Goal: Navigation & Orientation: Find specific page/section

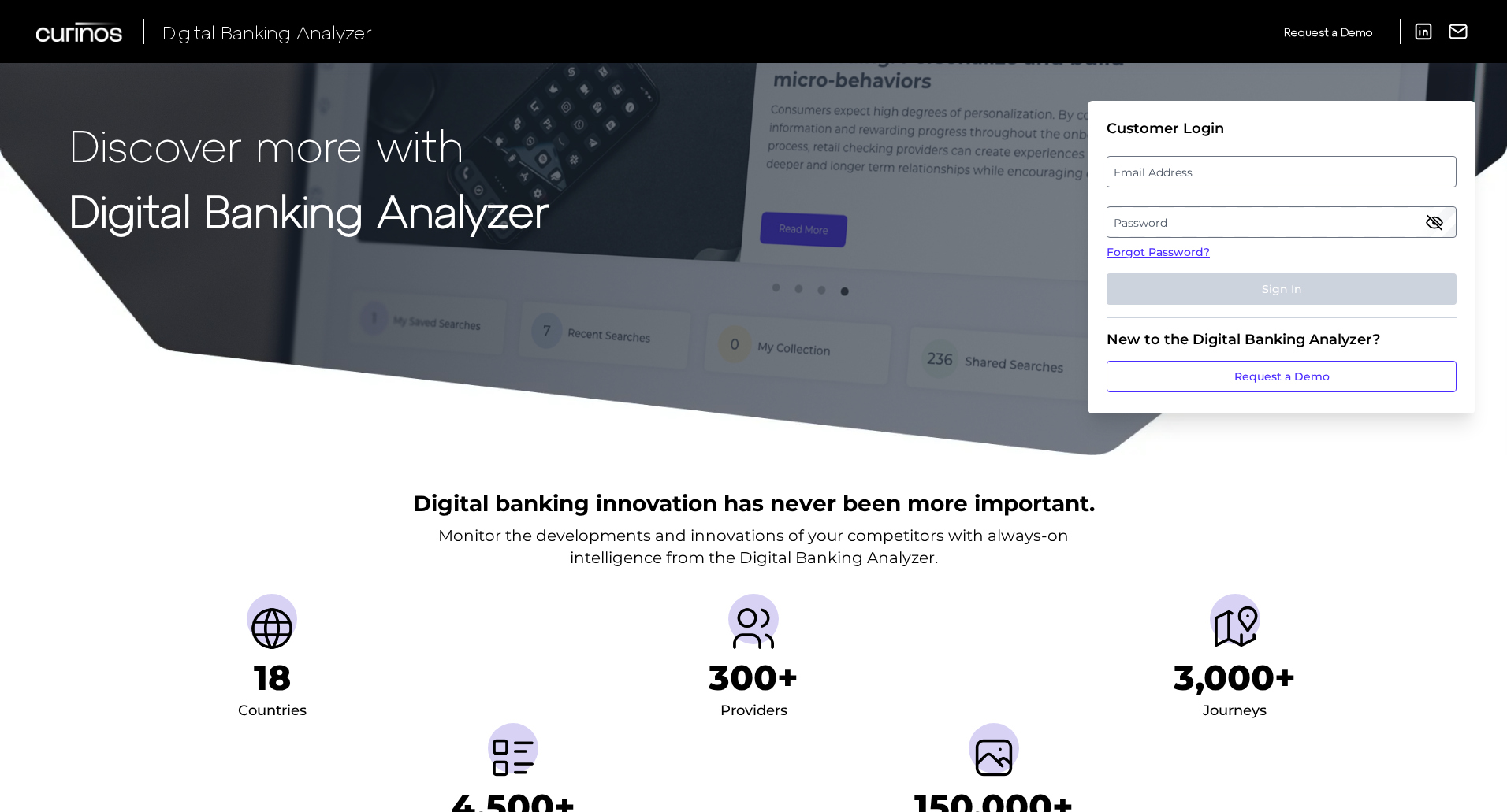
click at [1160, 182] on label "Email Address" at bounding box center [1281, 172] width 347 height 28
click at [1160, 182] on input "email" at bounding box center [1282, 172] width 350 height 32
type input "[EMAIL_ADDRESS][PERSON_NAME][DOMAIN_NAME]"
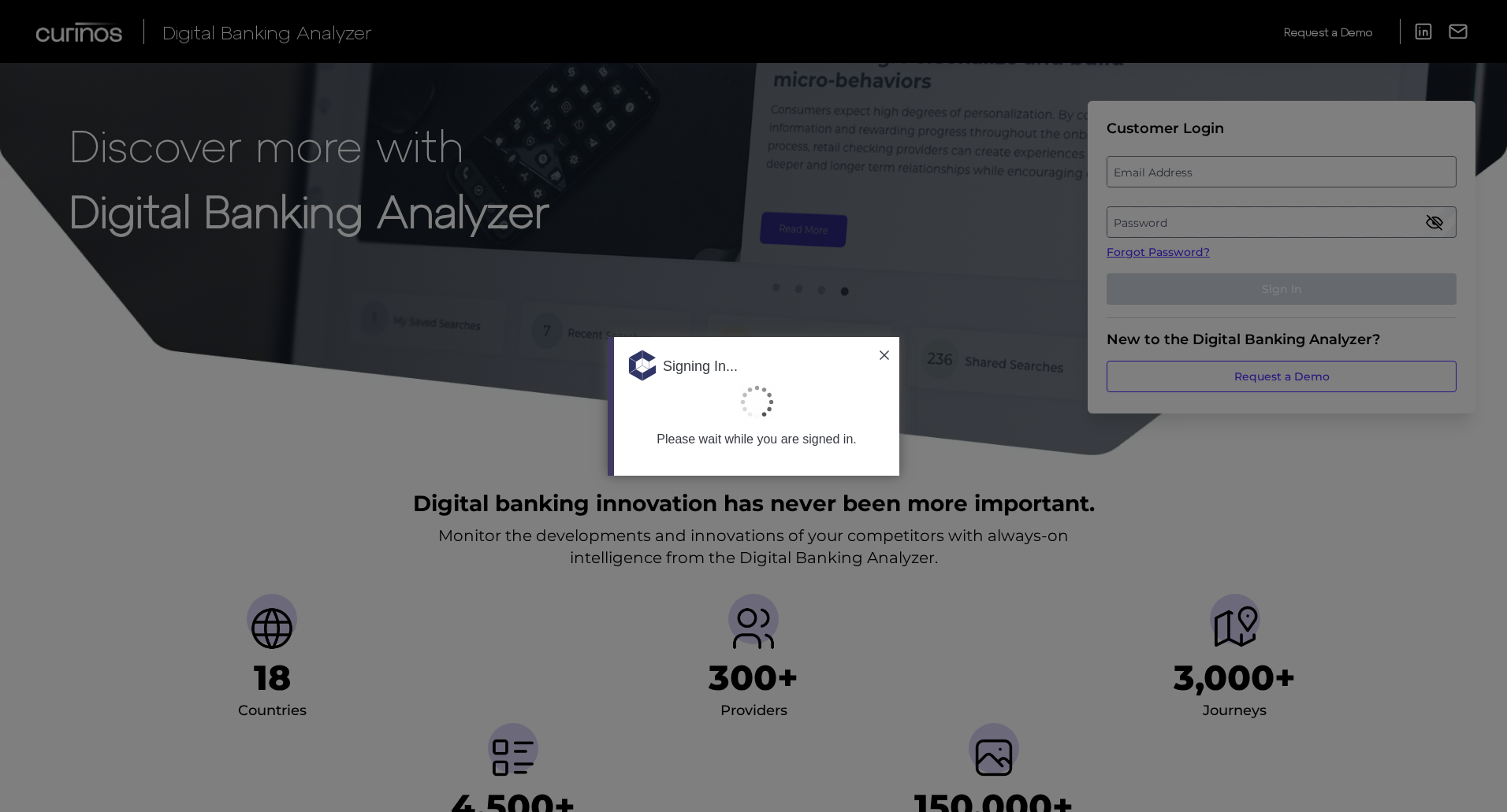
type input "[EMAIL_ADDRESS][PERSON_NAME][DOMAIN_NAME]"
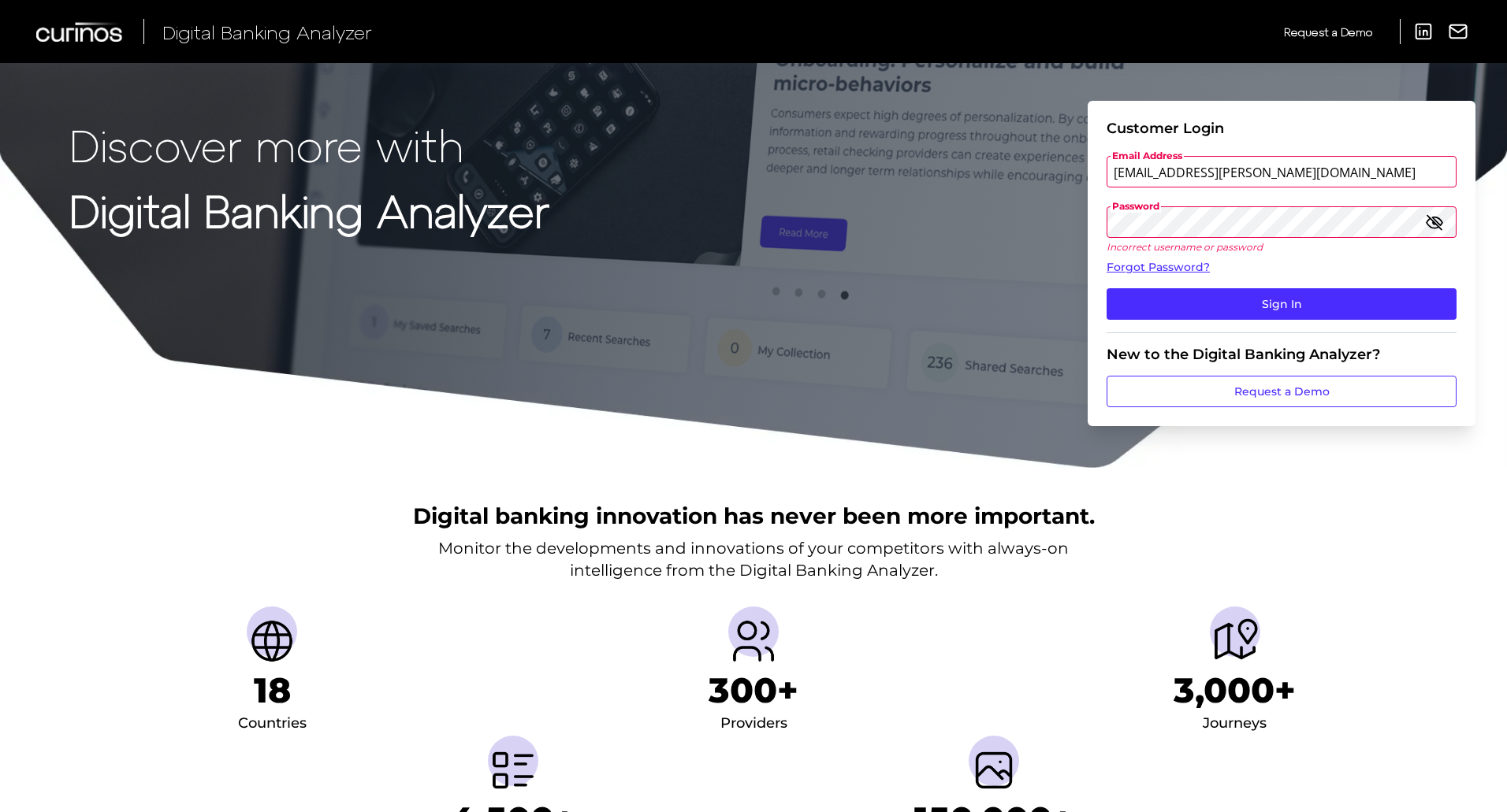
click at [1021, 20] on div "Digital Banking Analyzer Request a Demo LinkedIn Report an Issue Request a Demo…" at bounding box center [754, 31] width 1507 height 63
click at [1103, 219] on form "Customer Login Email Address [EMAIL_ADDRESS][PERSON_NAME][DOMAIN_NAME] Password…" at bounding box center [1281, 264] width 387 height 325
click at [1278, 308] on button "Sign In" at bounding box center [1282, 303] width 350 height 32
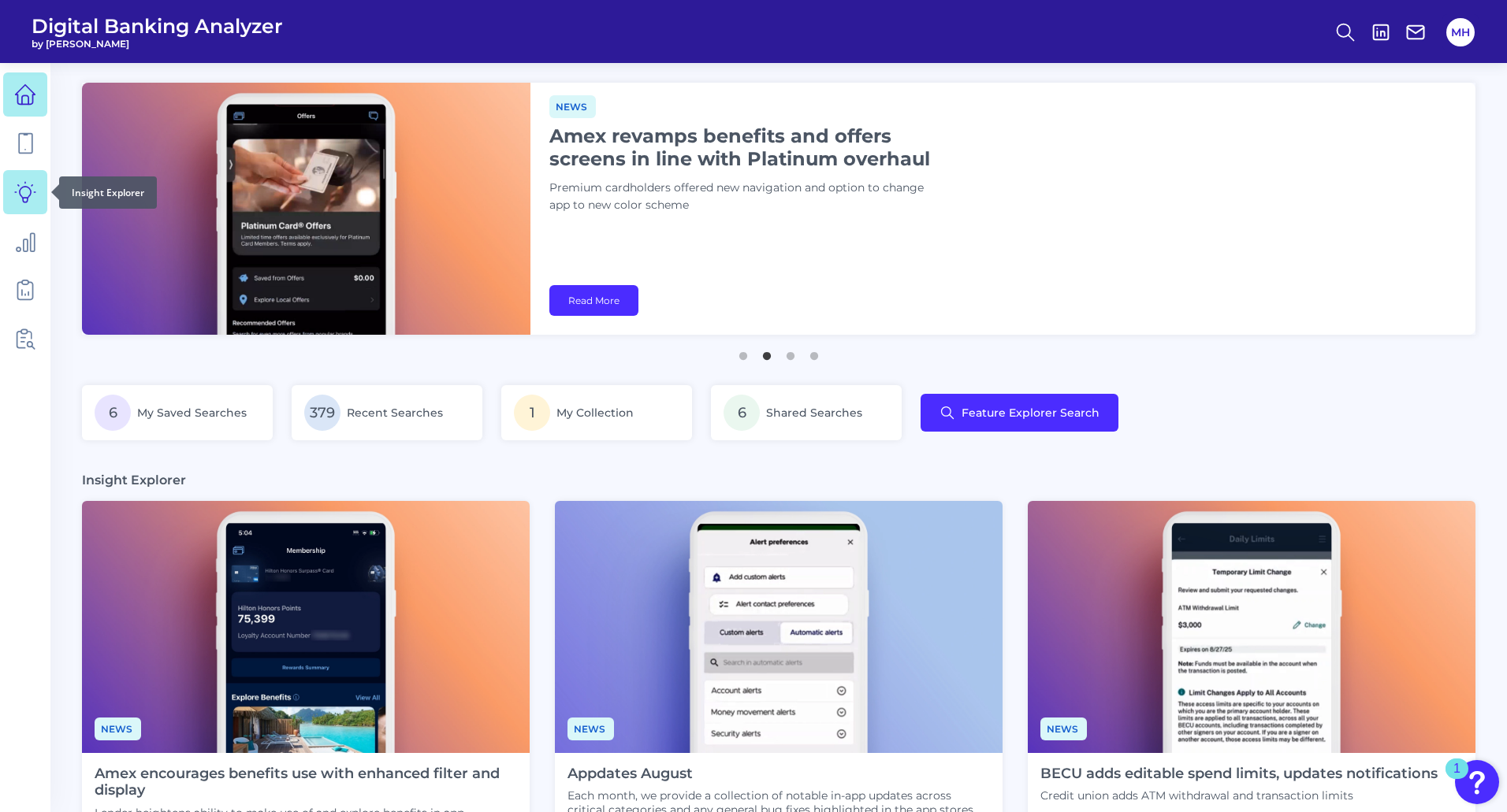
click at [28, 190] on icon at bounding box center [24, 192] width 22 height 22
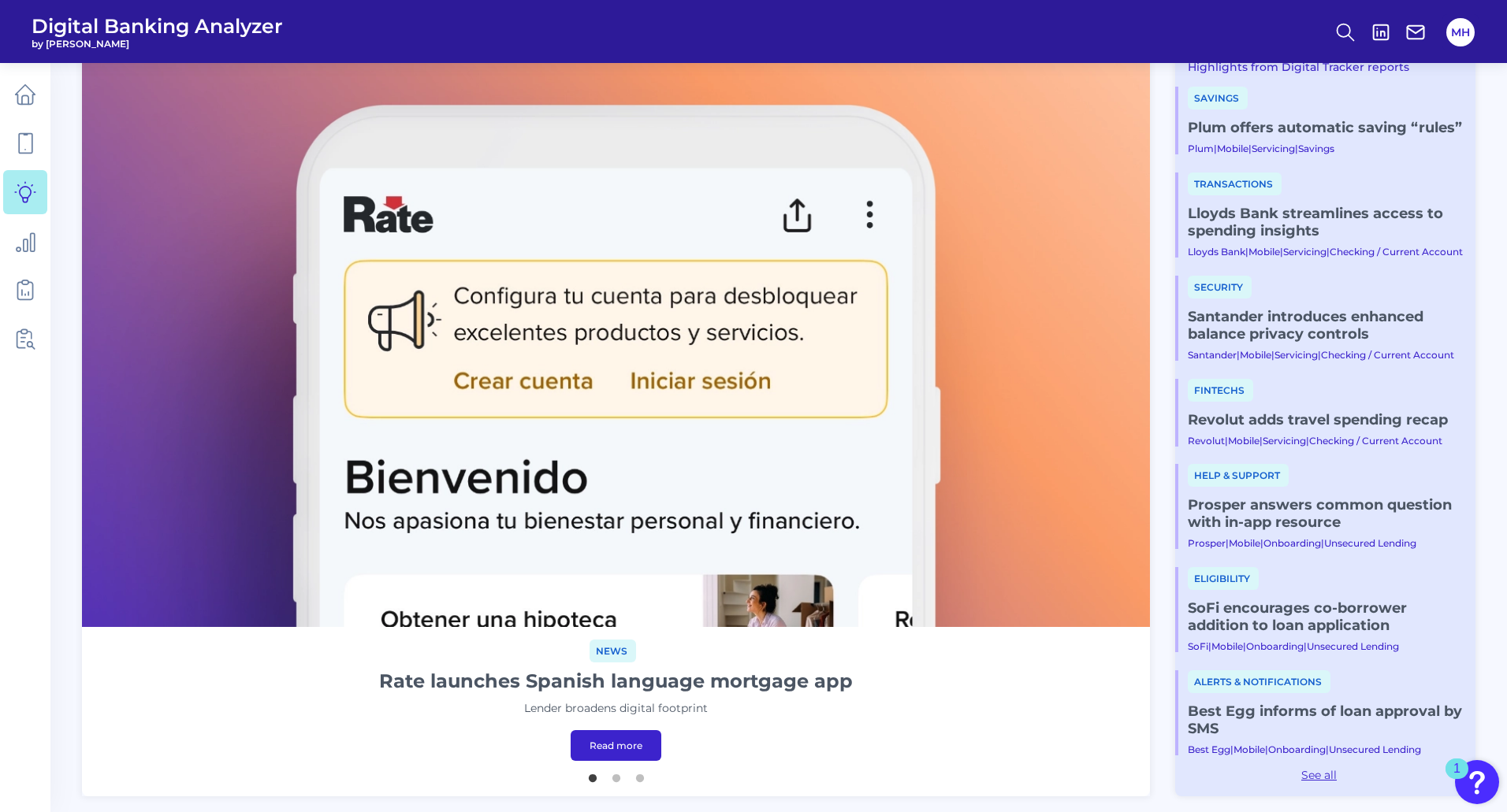
scroll to position [132, 0]
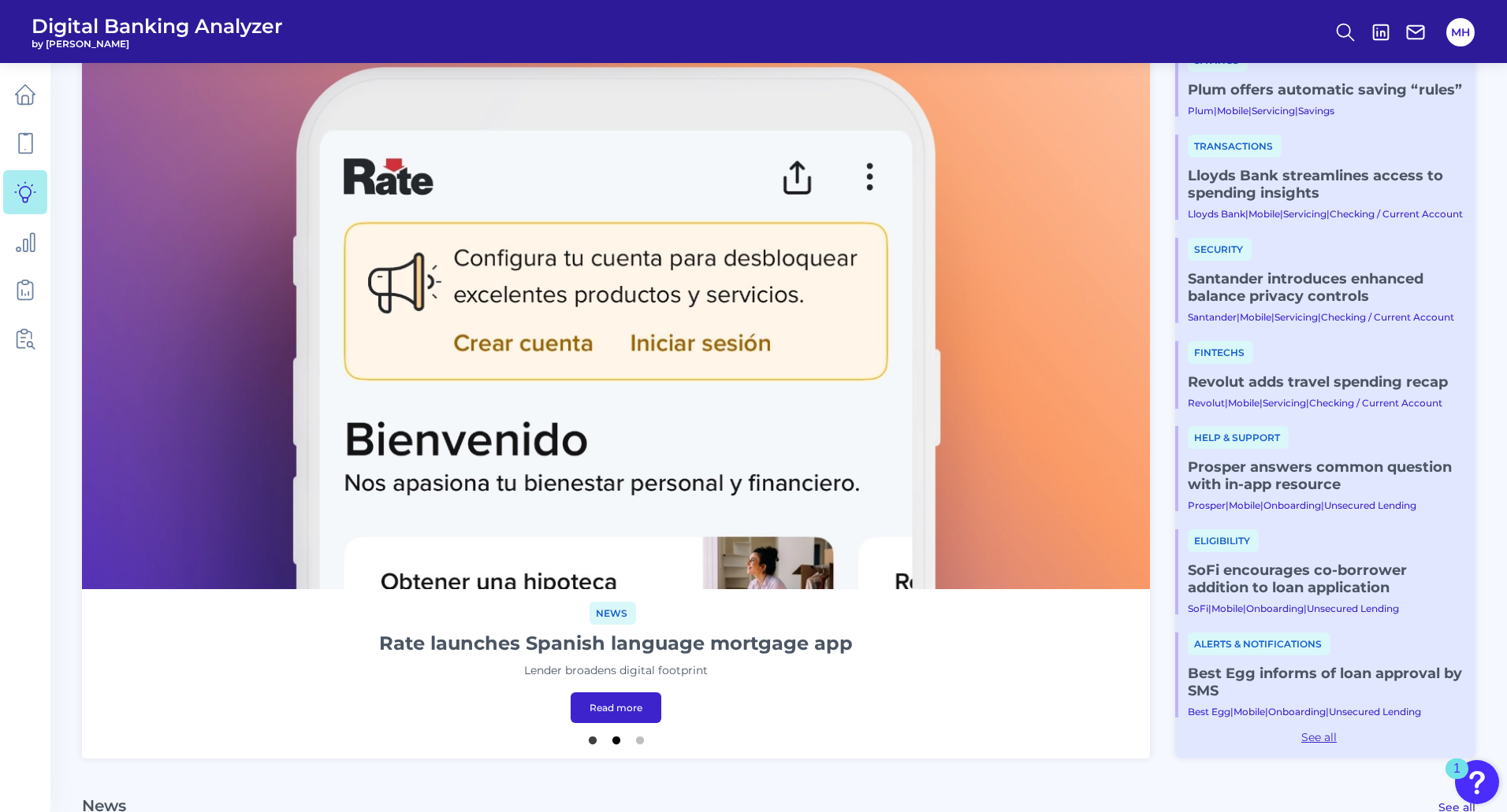
click at [615, 740] on button "2" at bounding box center [616, 736] width 15 height 15
